Goal: Information Seeking & Learning: Understand process/instructions

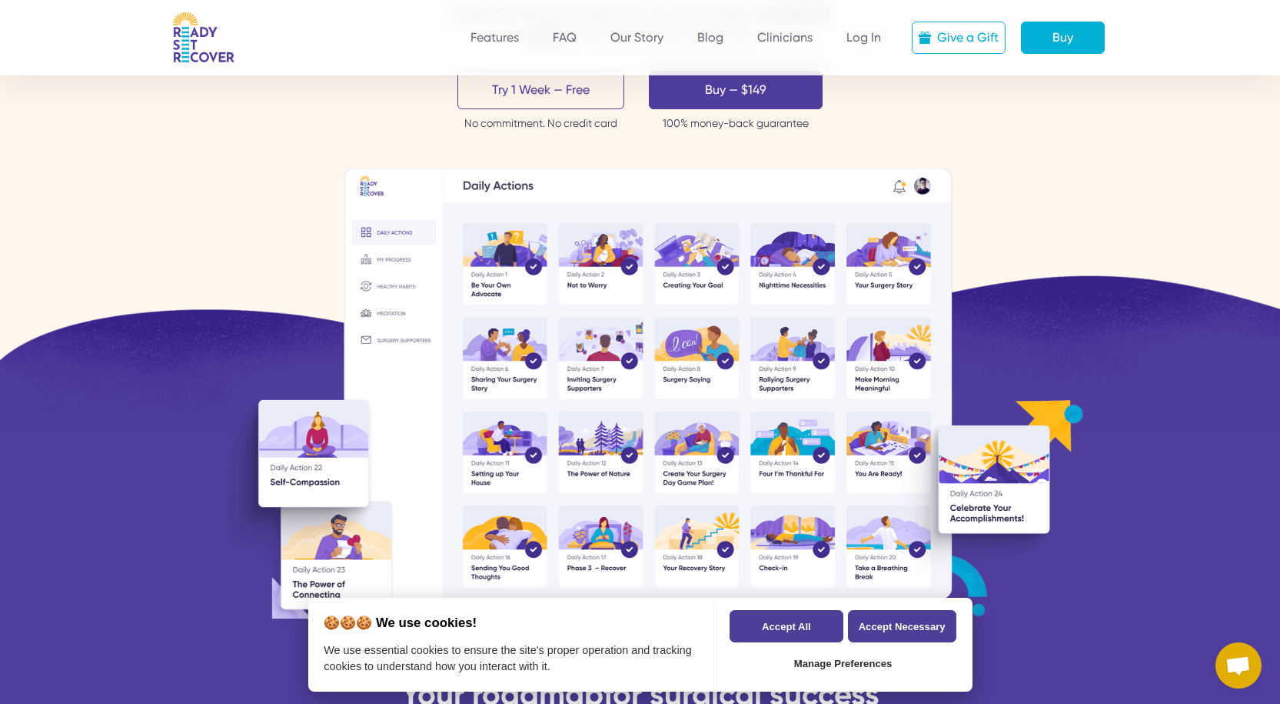
scroll to position [615, 0]
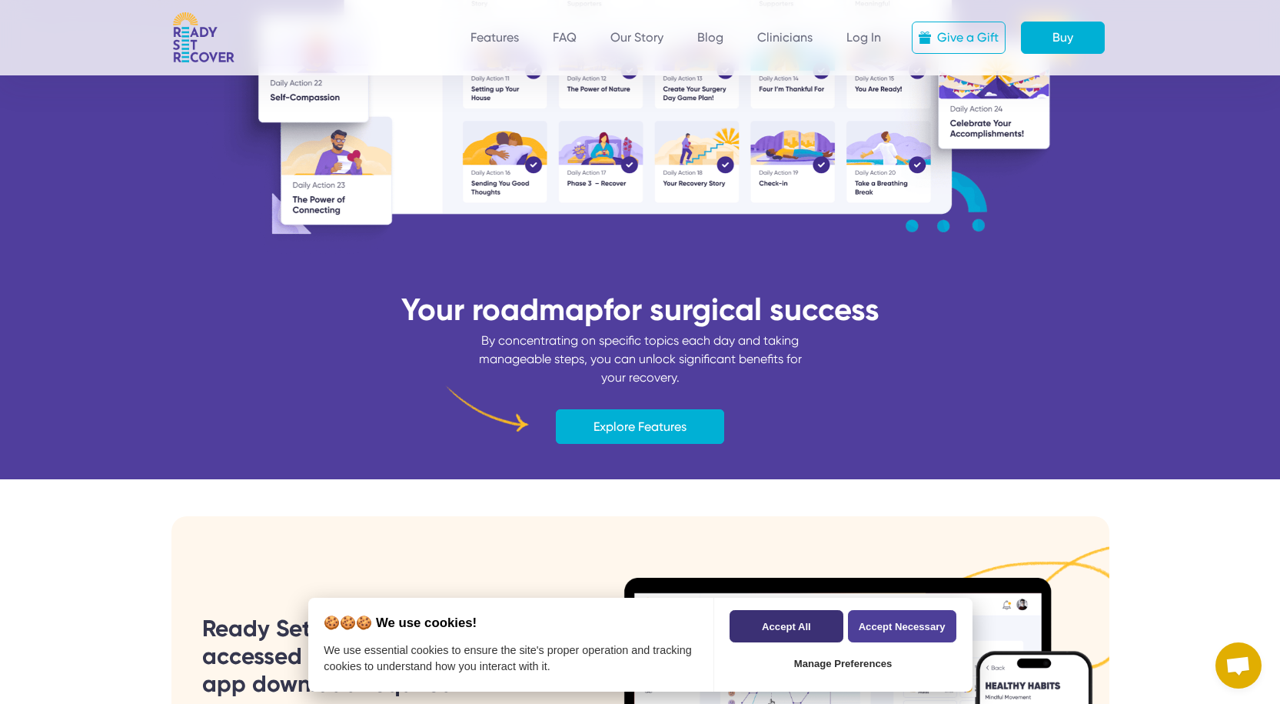
click at [816, 622] on button "Accept All" at bounding box center [786, 626] width 113 height 32
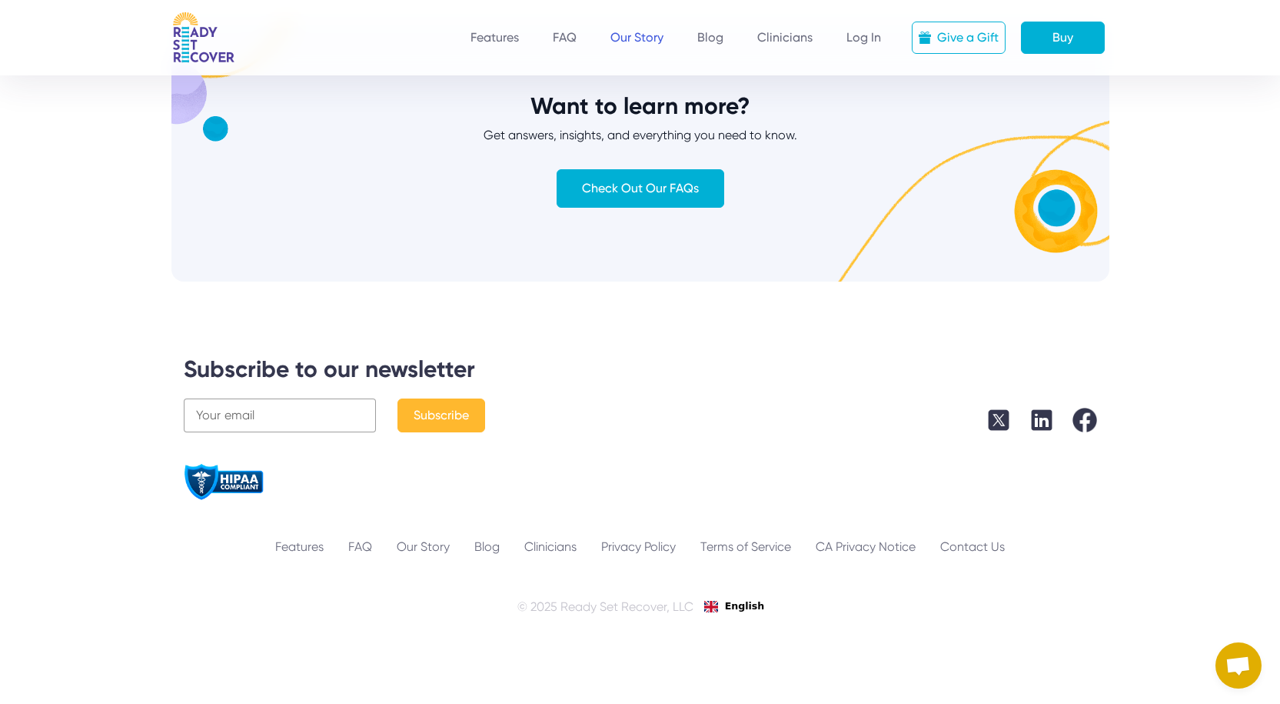
scroll to position [5579, 0]
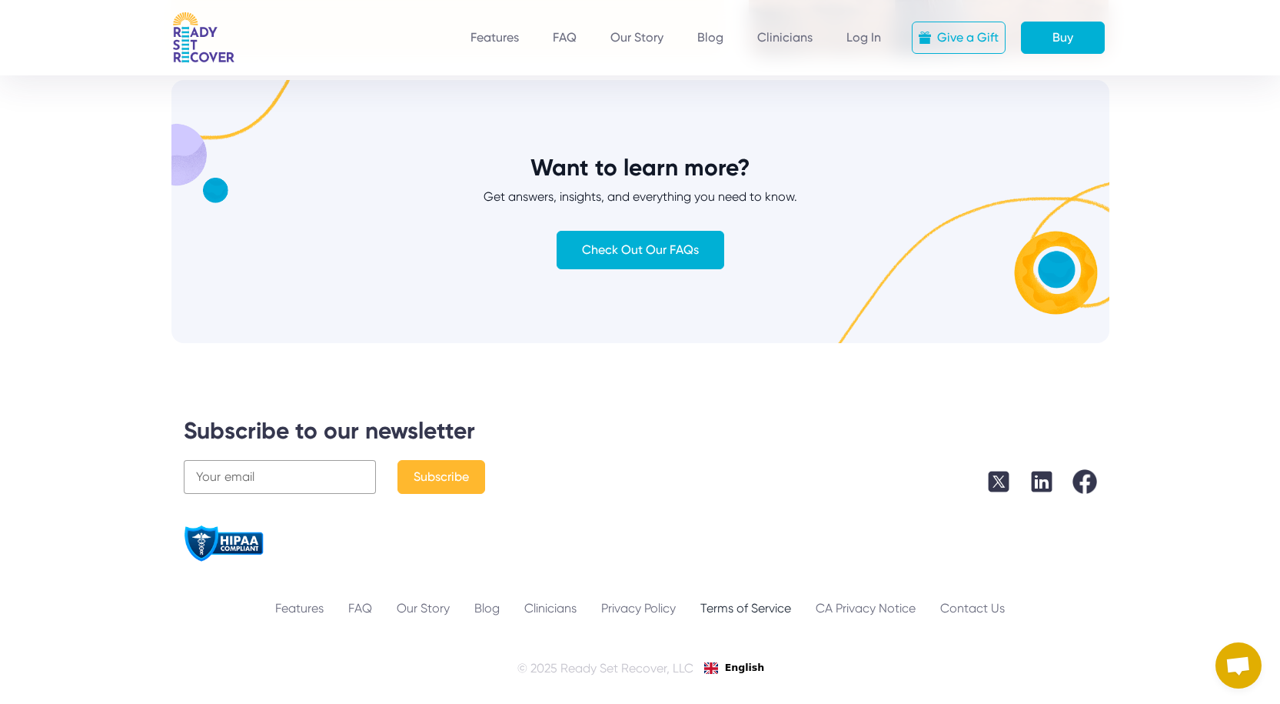
click at [753, 607] on link "Terms of Service" at bounding box center [745, 608] width 115 height 18
click at [637, 610] on link "Privacy Policy" at bounding box center [638, 608] width 99 height 18
click at [956, 613] on div "Contact Us" at bounding box center [972, 608] width 89 height 18
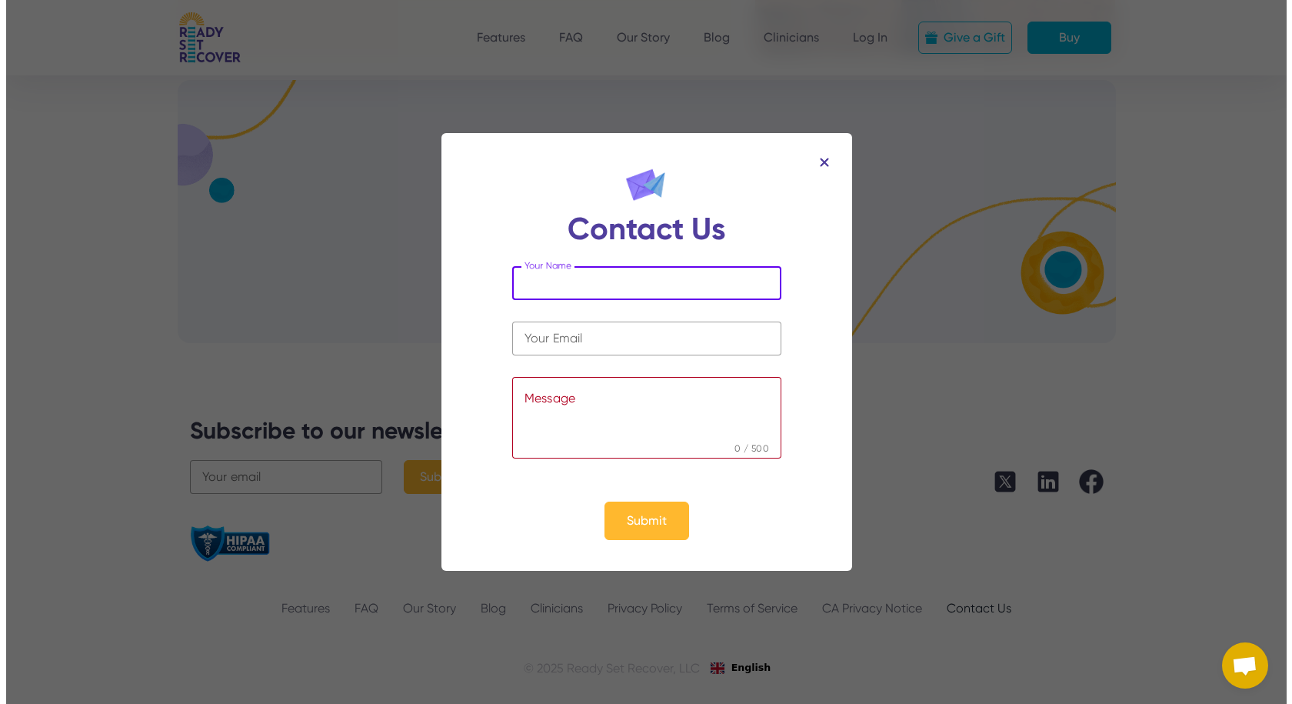
scroll to position [5587, 0]
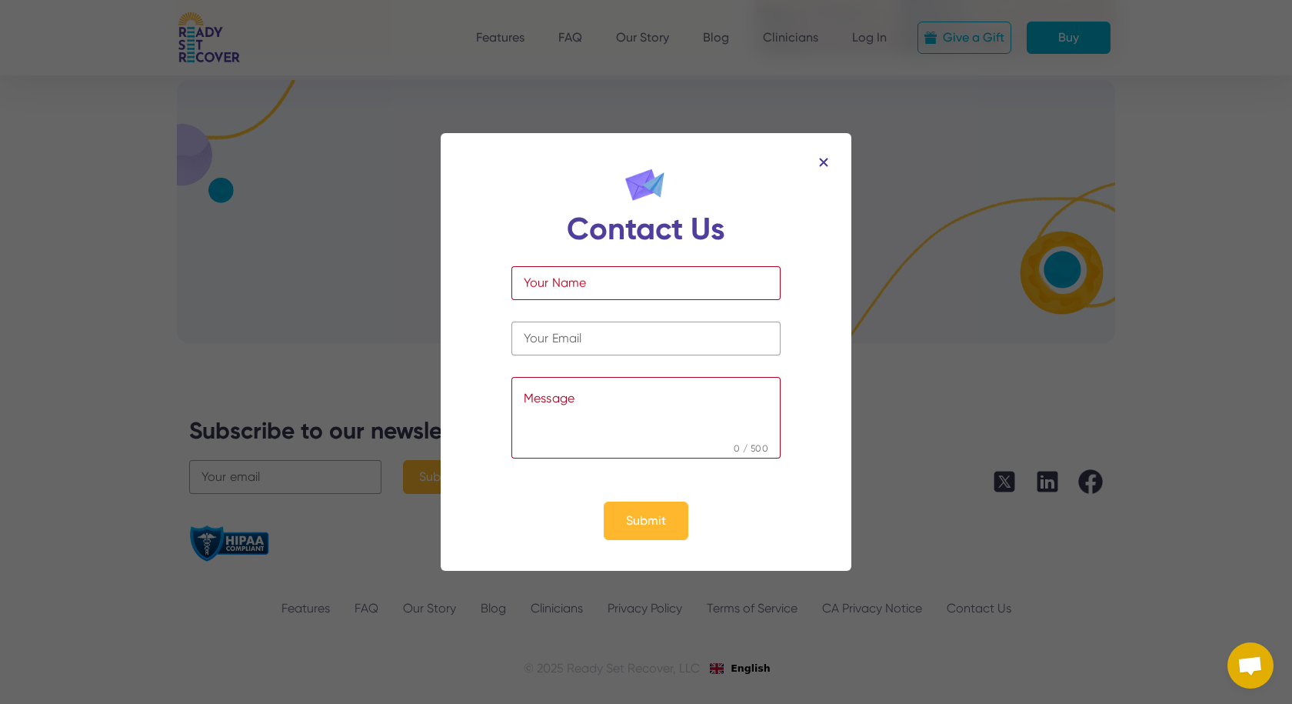
click at [822, 158] on img at bounding box center [823, 162] width 9 height 9
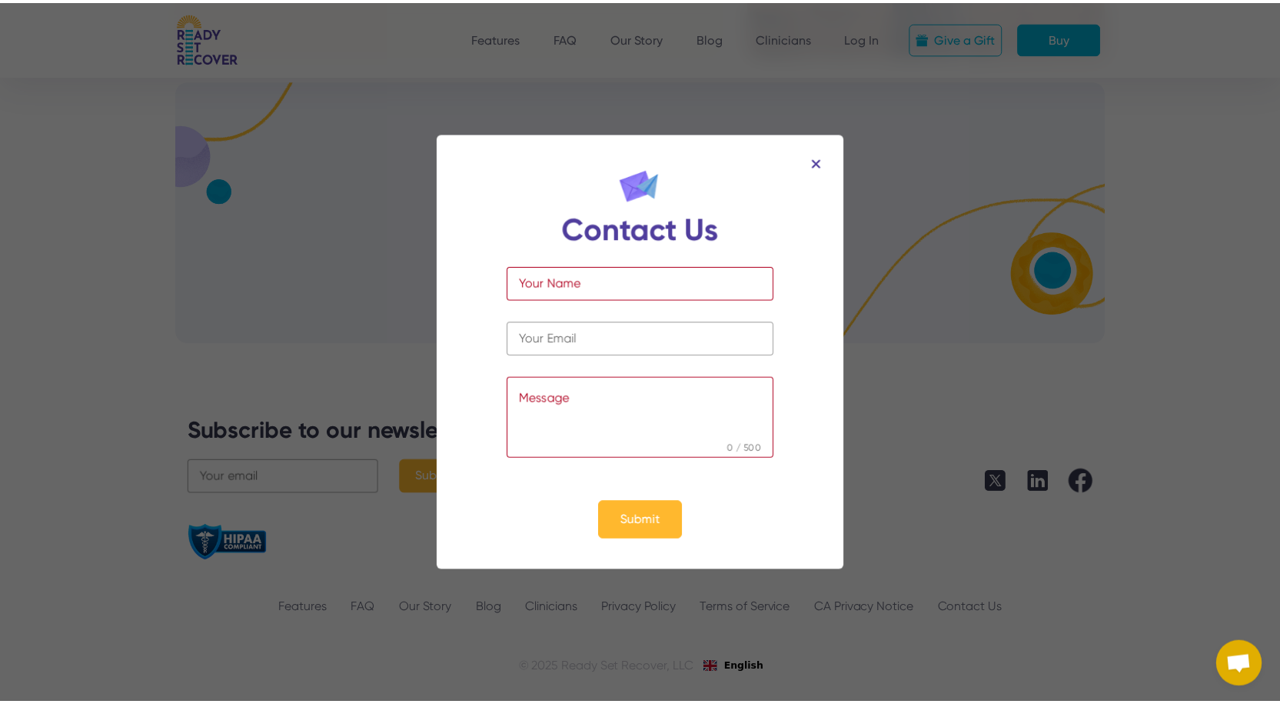
scroll to position [5579, 0]
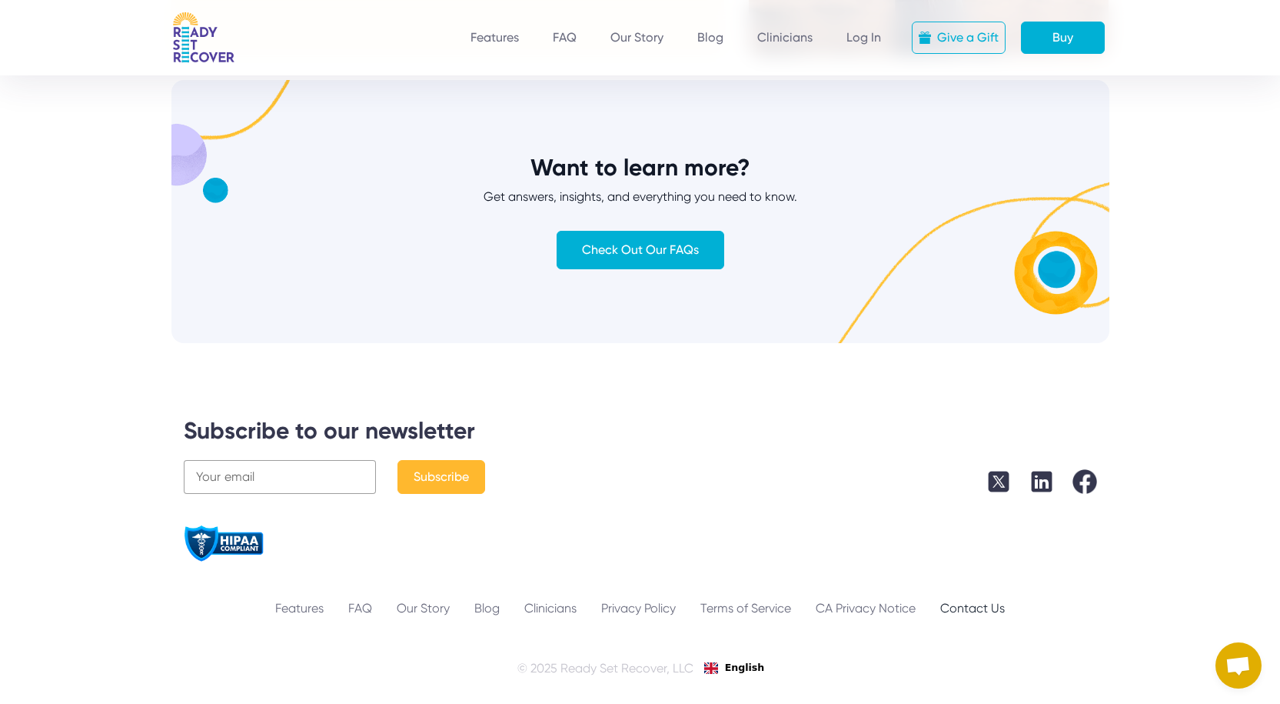
click at [968, 604] on div "Contact Us" at bounding box center [972, 608] width 89 height 18
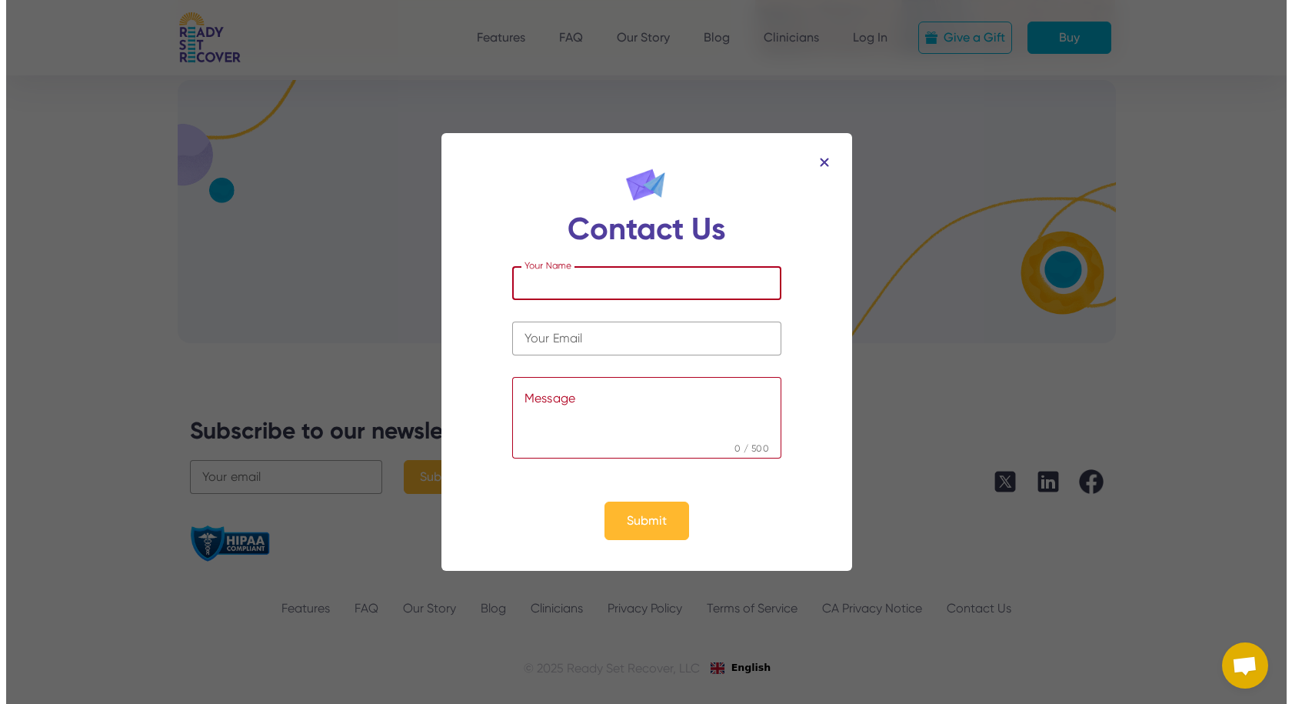
scroll to position [5587, 0]
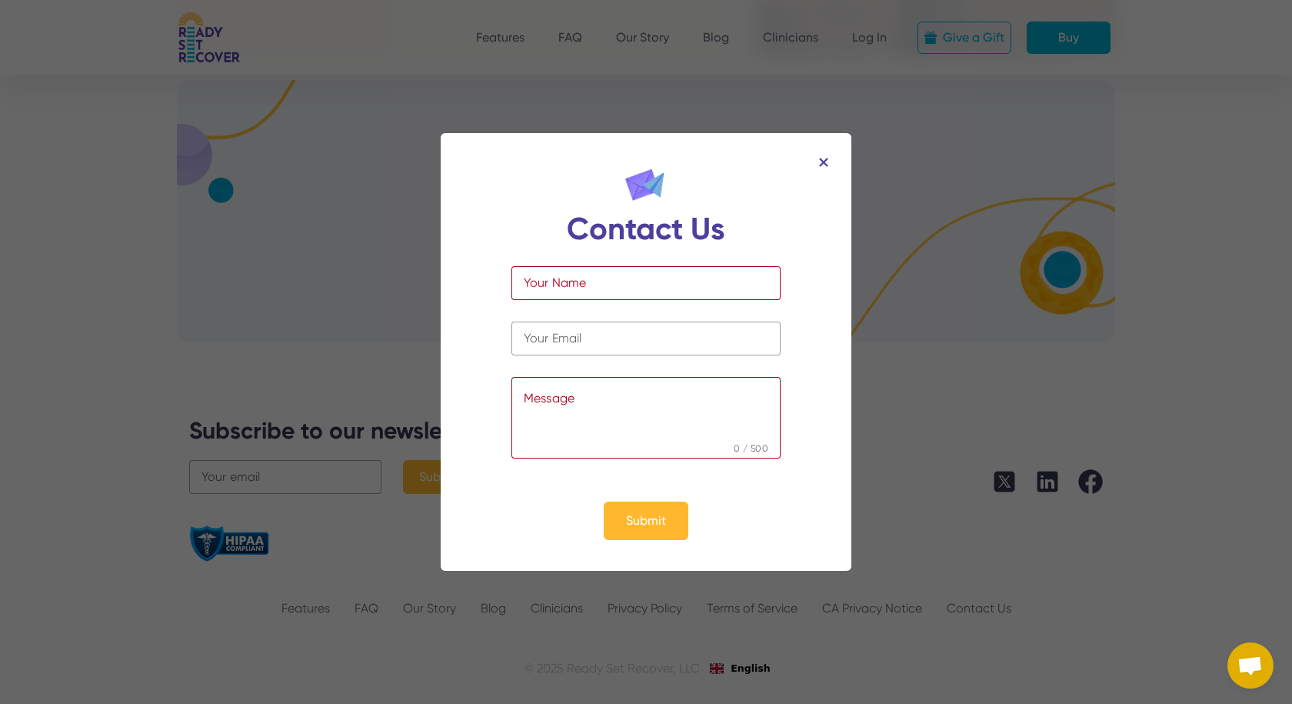
click at [824, 158] on img at bounding box center [823, 162] width 9 height 9
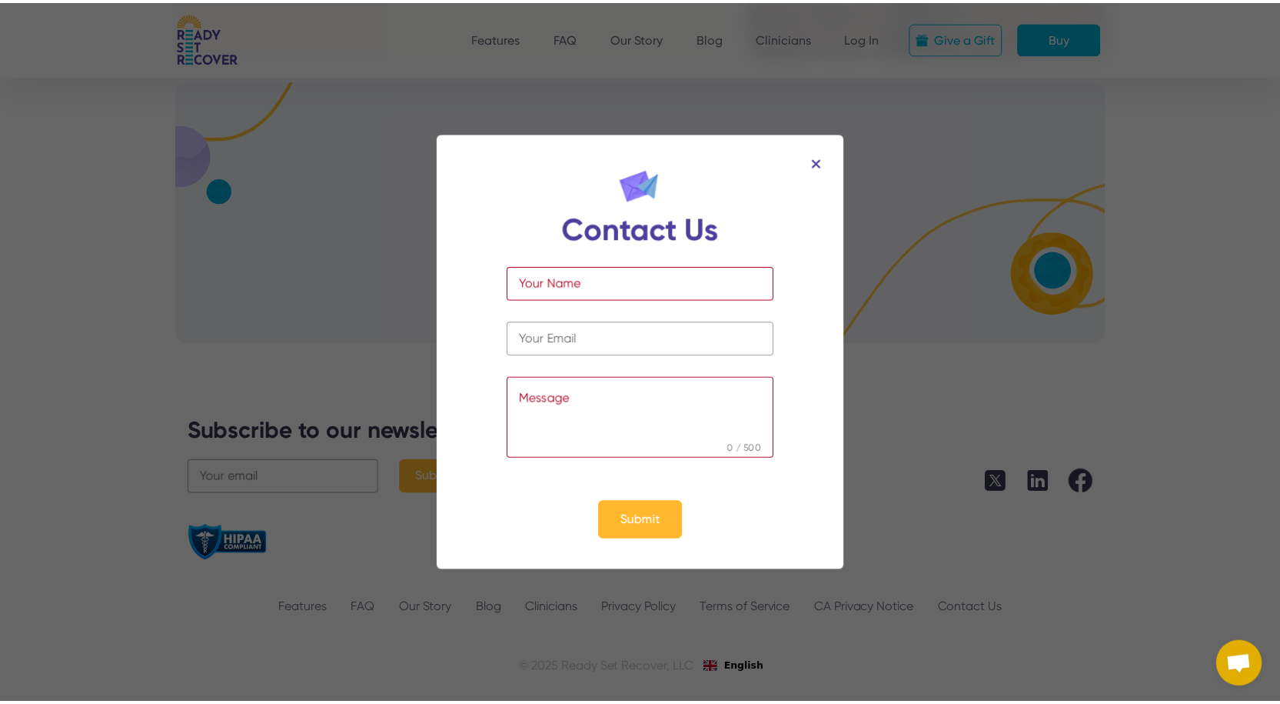
scroll to position [5579, 0]
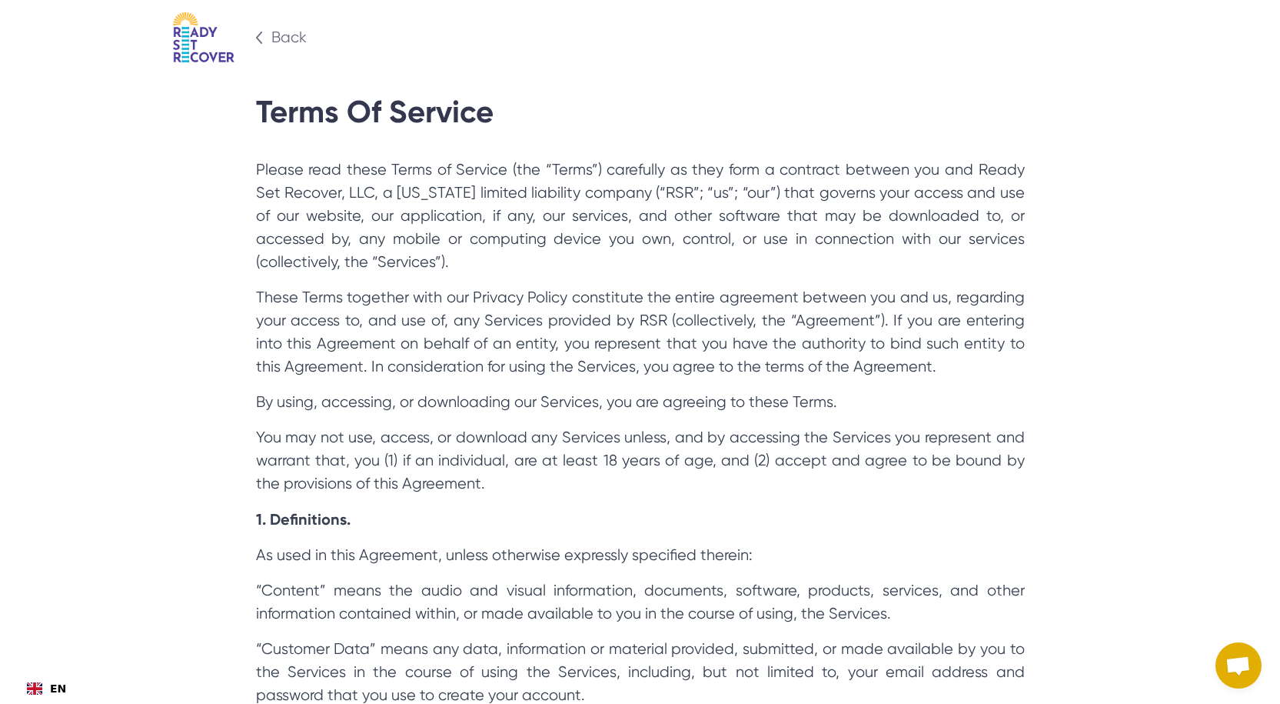
click at [981, 168] on p "Please read these Terms of Service (the “Terms”) carefully as they form a contr…" at bounding box center [640, 215] width 769 height 115
click at [369, 191] on p "Please read these Terms of Service (the “Terms”) carefully as they form a contr…" at bounding box center [640, 215] width 769 height 115
copy p "Ready Set Recover, LLC"
click at [966, 361] on p "These Terms together with our Privacy Policy constitute the entire agreement be…" at bounding box center [640, 332] width 769 height 92
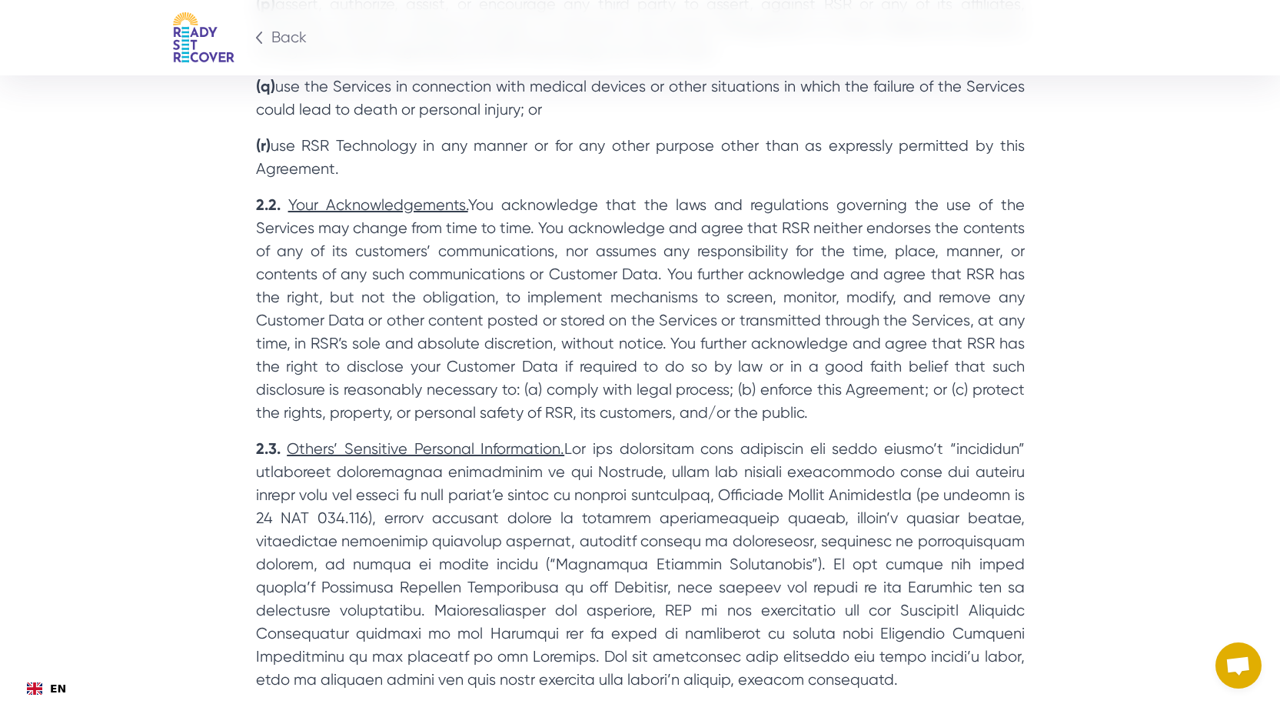
scroll to position [2230, 0]
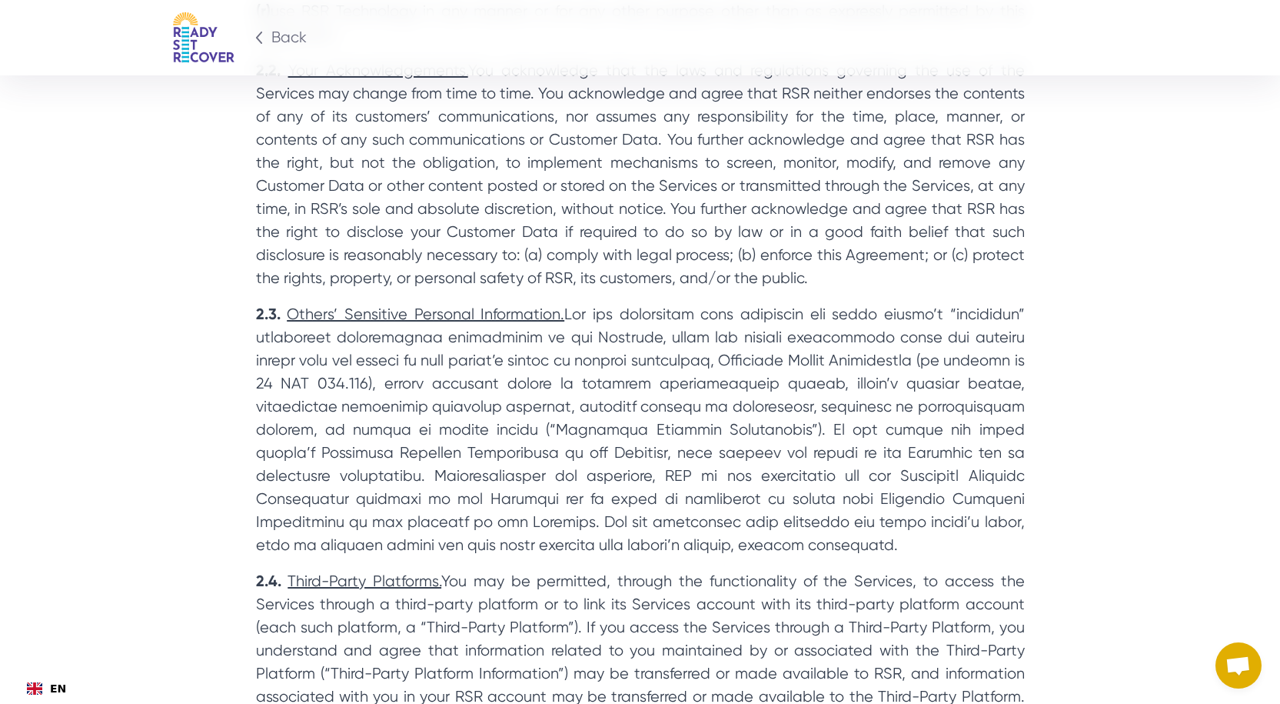
click at [763, 370] on p "2.3. Others’ Sensitive Personal Information." at bounding box center [640, 429] width 769 height 254
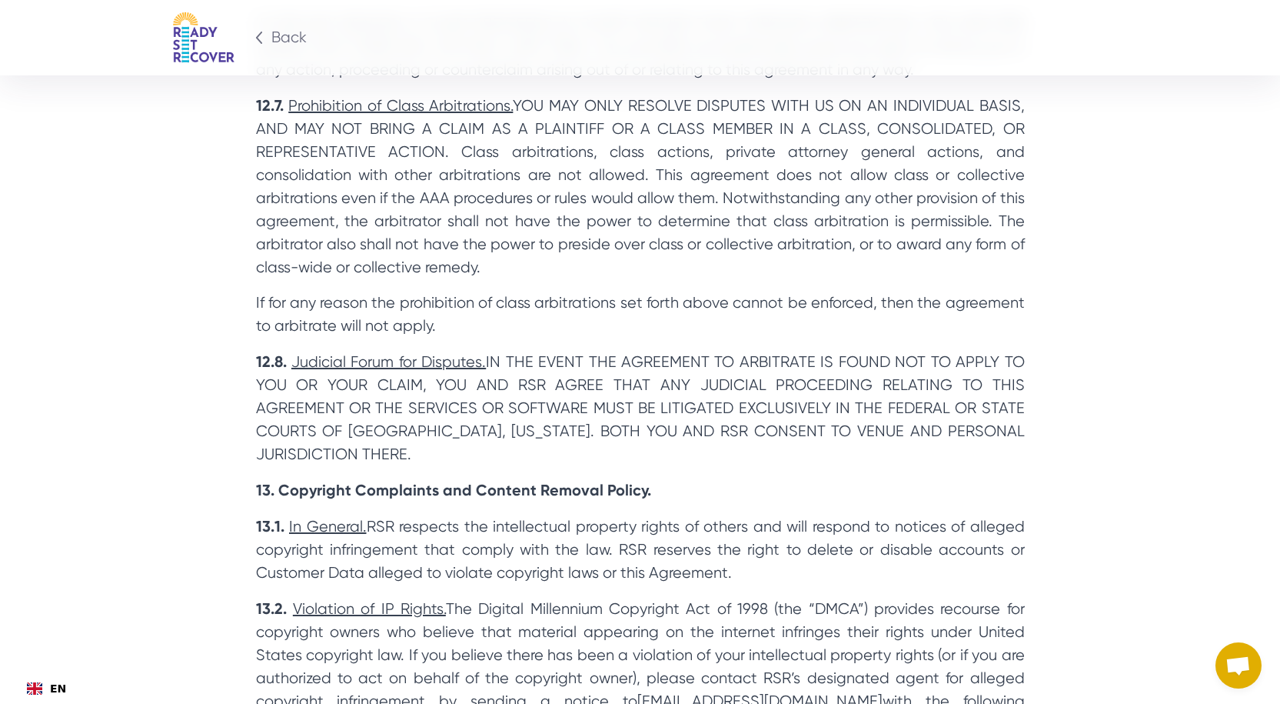
scroll to position [12480, 0]
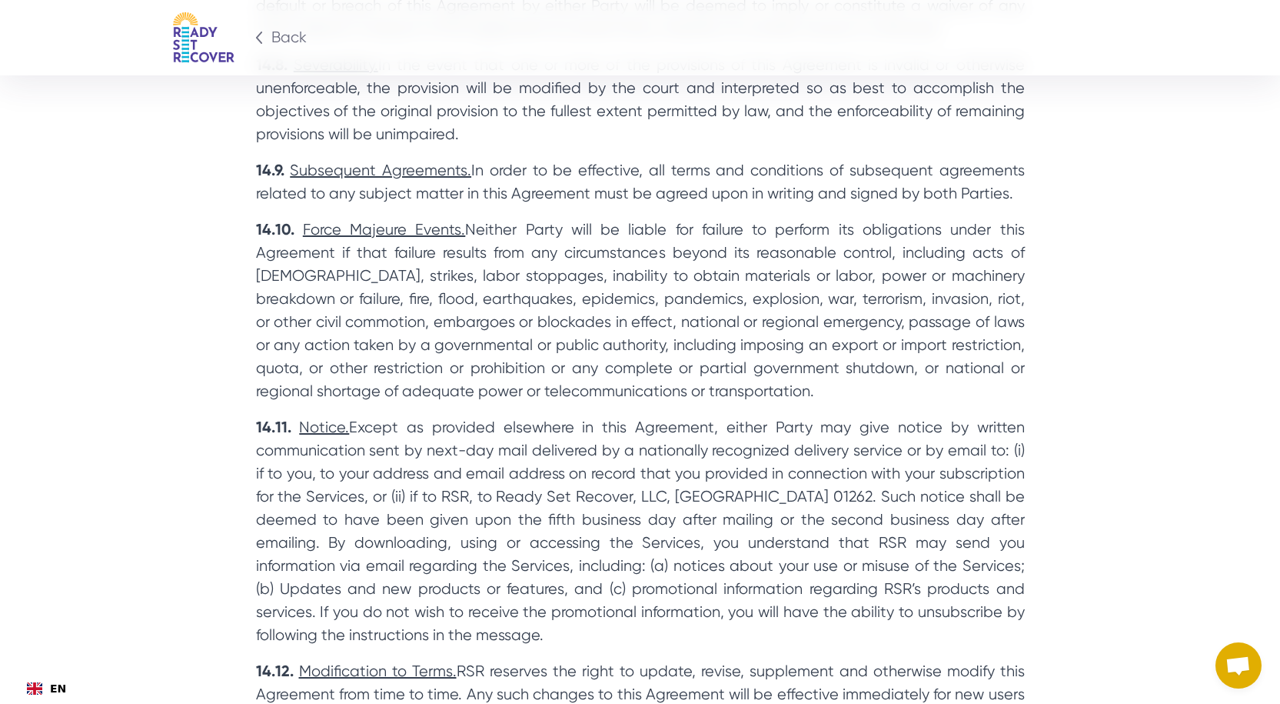
click at [635, 415] on p "14.11. Notice. Except as provided elsewhere in this Agreement, either Party may…" at bounding box center [640, 530] width 769 height 231
click at [923, 415] on p "14.11. Notice. Except as provided elsewhere in this Agreement, either Party may…" at bounding box center [640, 530] width 769 height 231
copy p "01262"
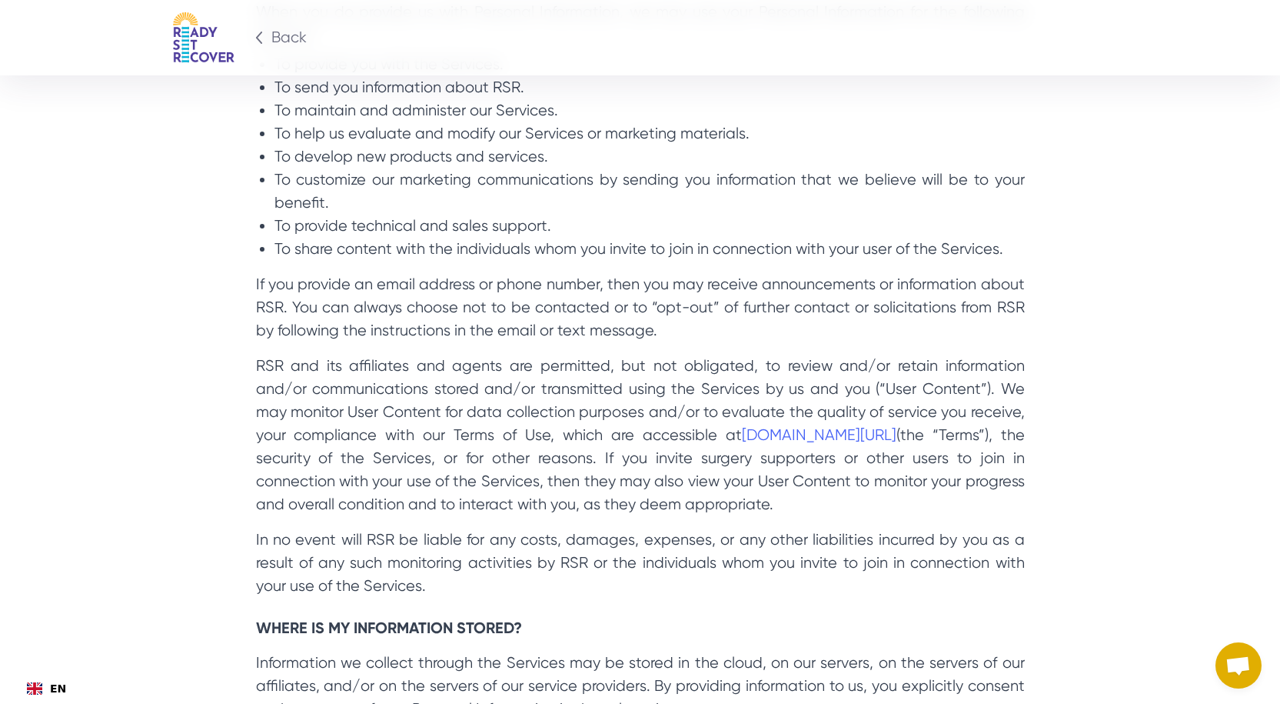
scroll to position [1845, 0]
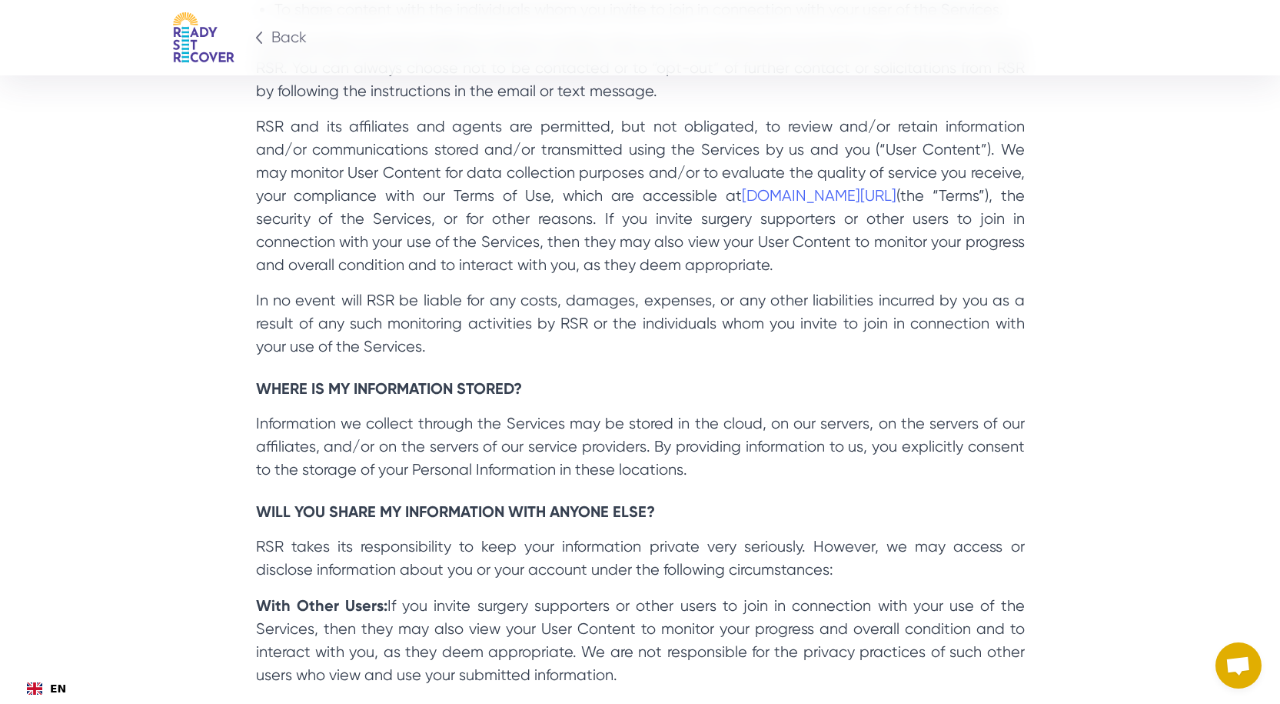
click at [744, 277] on div "RSR and its affiliates and agents are permitted, but not obligated, to review a…" at bounding box center [640, 195] width 769 height 161
